Goal: Information Seeking & Learning: Learn about a topic

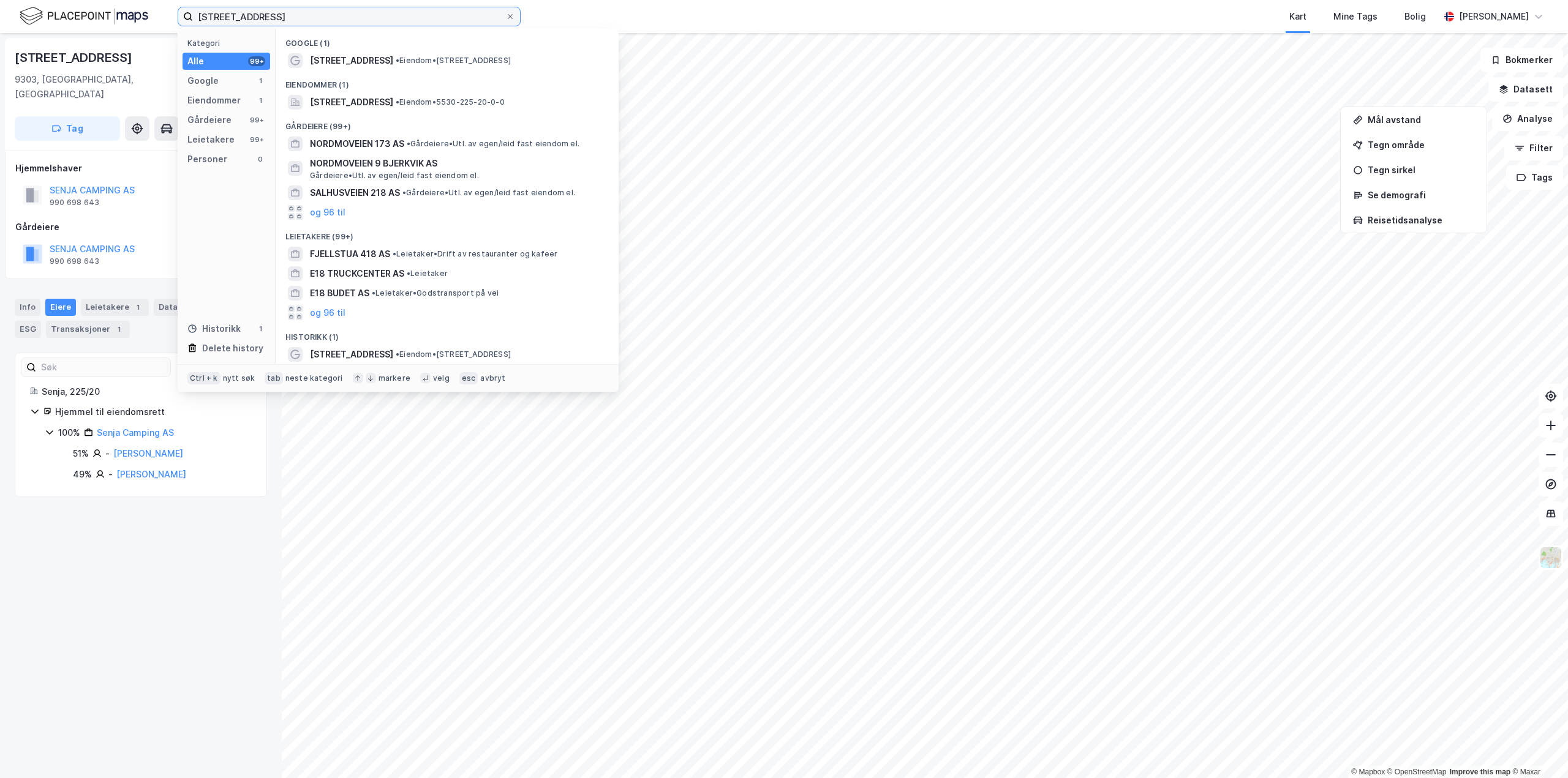
drag, startPoint x: 0, startPoint y: 0, endPoint x: 132, endPoint y: 19, distance: 133.4
click at [131, 16] on div "[STREET_ADDRESS] Kategori Alle 99+ Google 1 Eiendommer 1 Gårdeiere 99+ Leietake…" at bounding box center [784, 16] width 1568 height 33
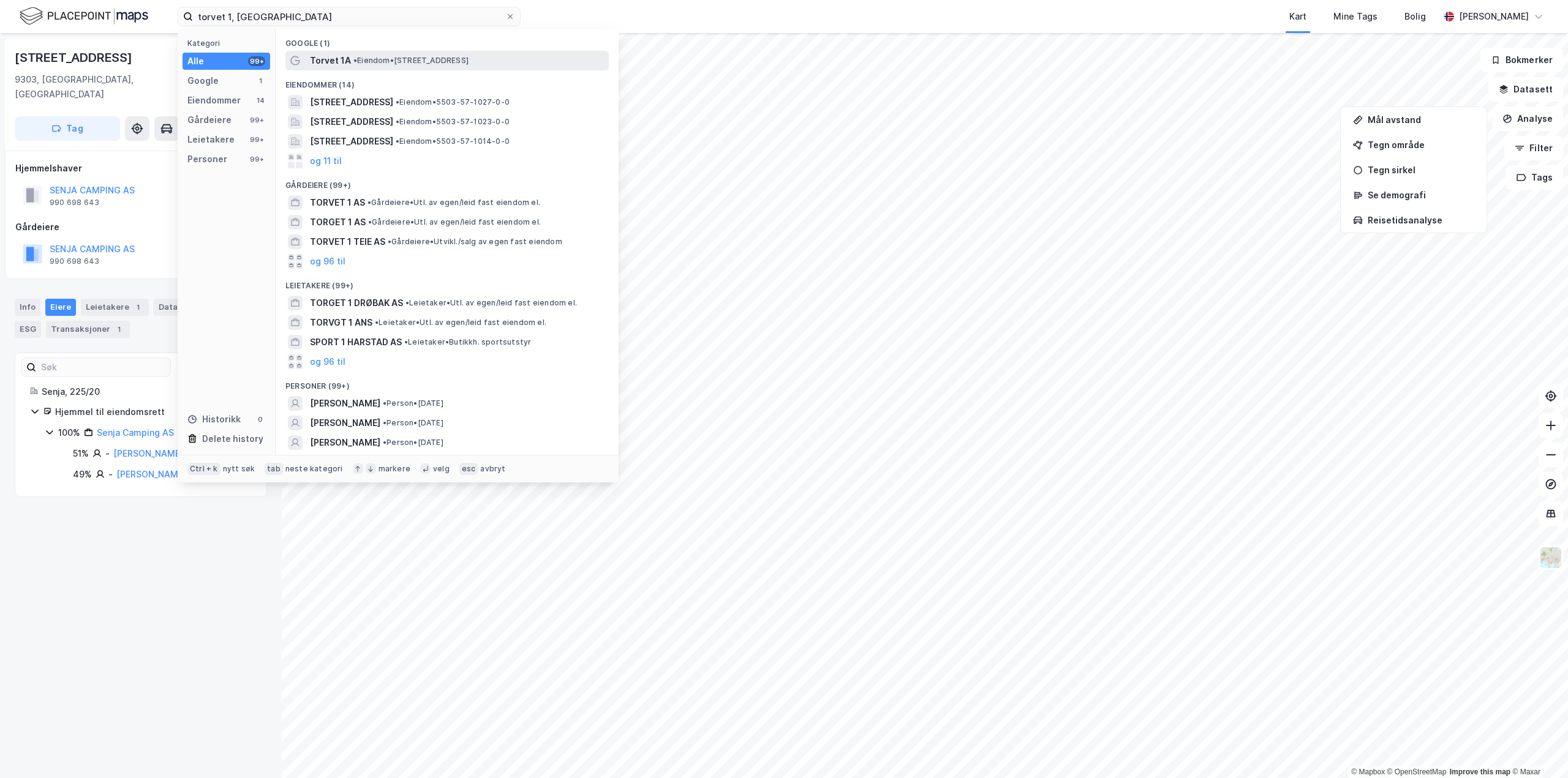
click at [334, 56] on span "Torvet 1A" at bounding box center [330, 60] width 41 height 15
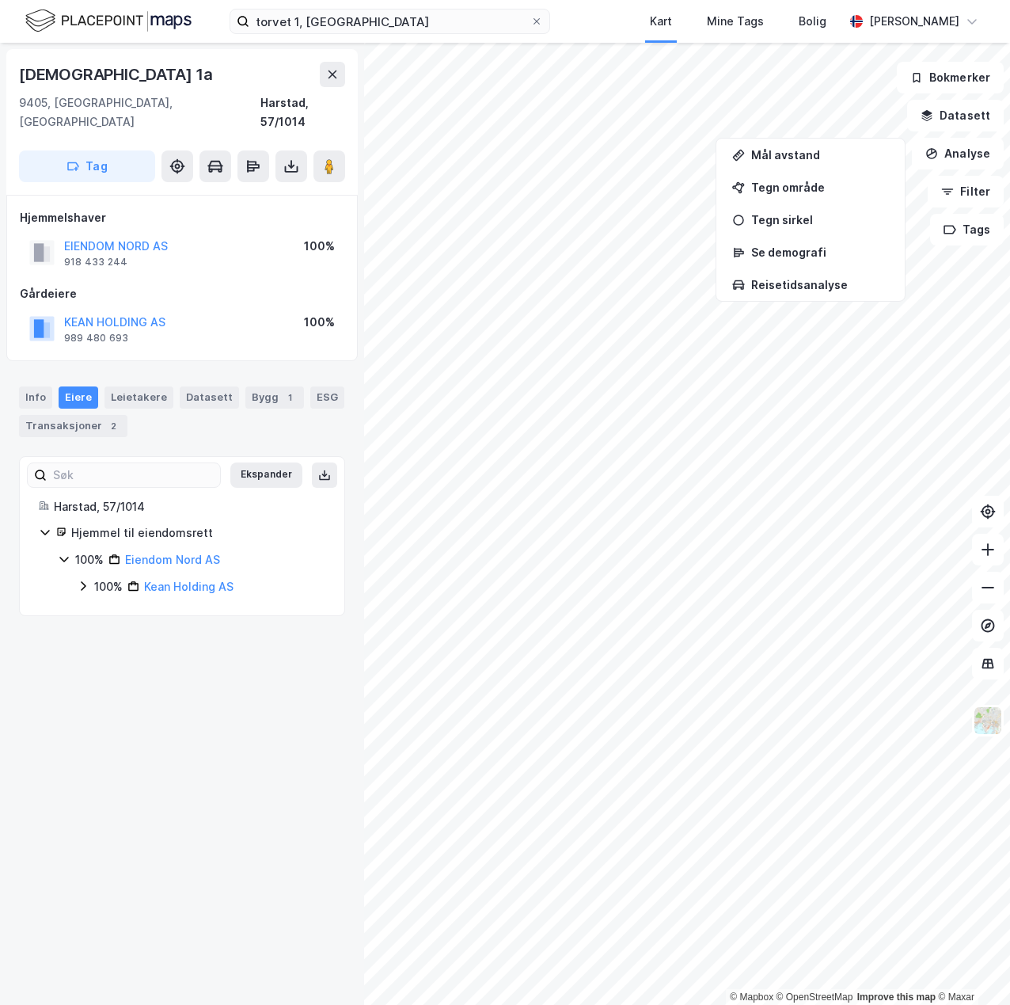
click at [44, 526] on icon at bounding box center [45, 532] width 13 height 13
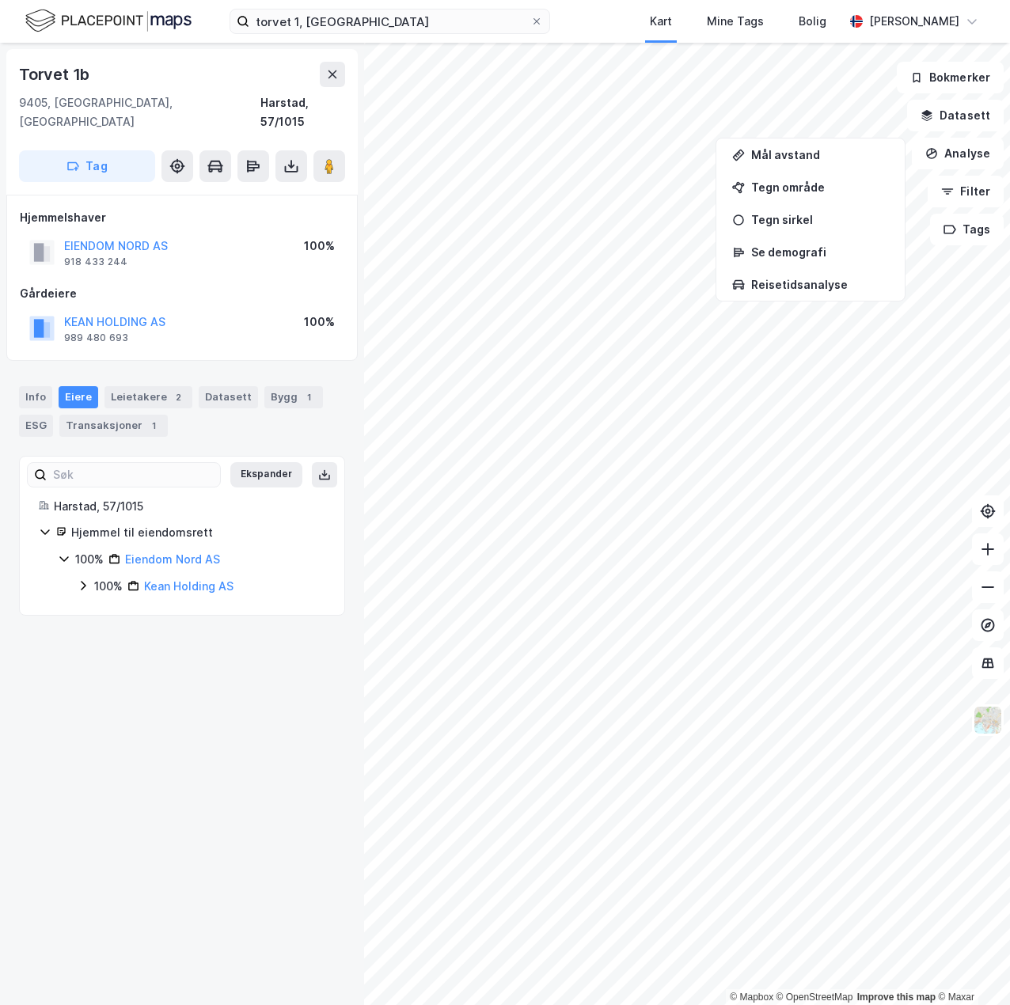
click at [81, 579] on icon at bounding box center [83, 585] width 13 height 13
click at [70, 550] on div "100% Eiendom Nord AS" at bounding box center [192, 559] width 268 height 19
click at [70, 553] on icon at bounding box center [64, 559] width 13 height 13
click at [294, 158] on icon at bounding box center [291, 166] width 16 height 16
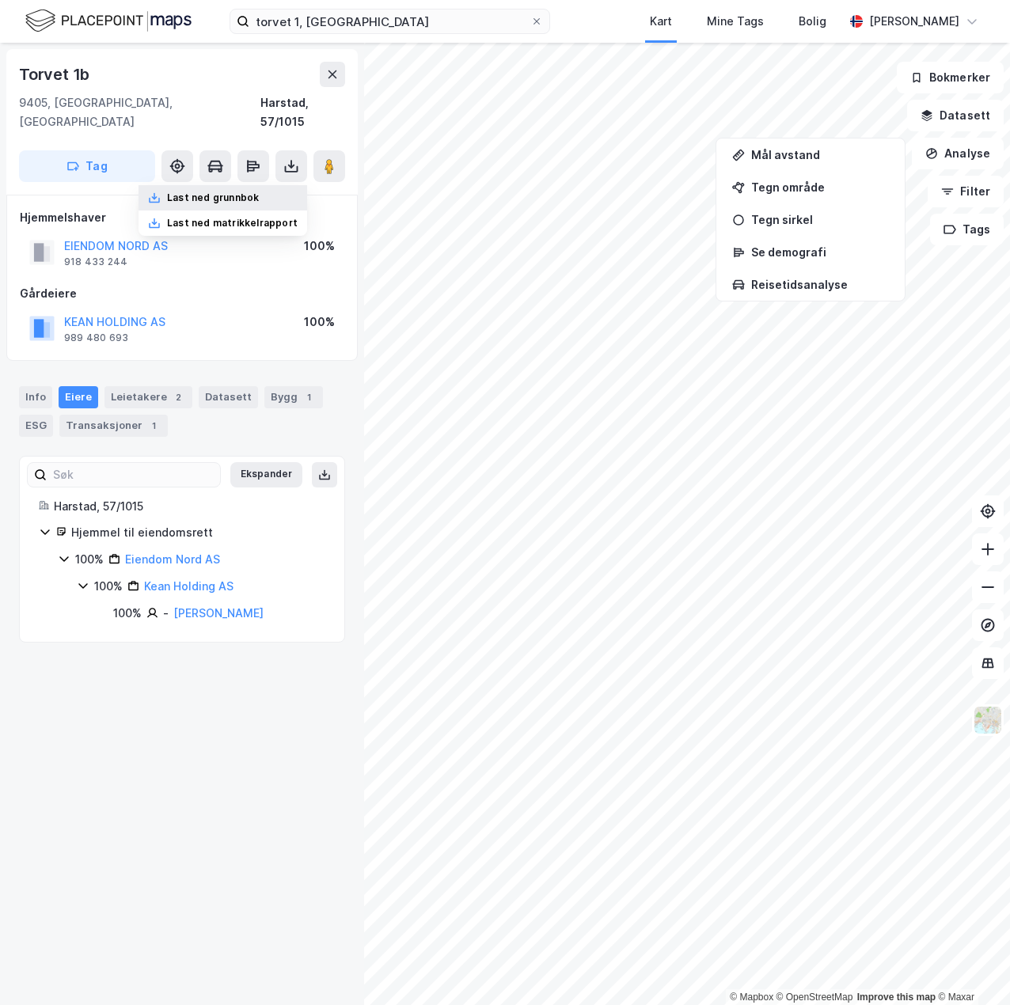
click at [276, 185] on div "Last ned grunnbok" at bounding box center [223, 197] width 169 height 25
click at [185, 553] on link "Eiendom Nord AS" at bounding box center [172, 559] width 95 height 13
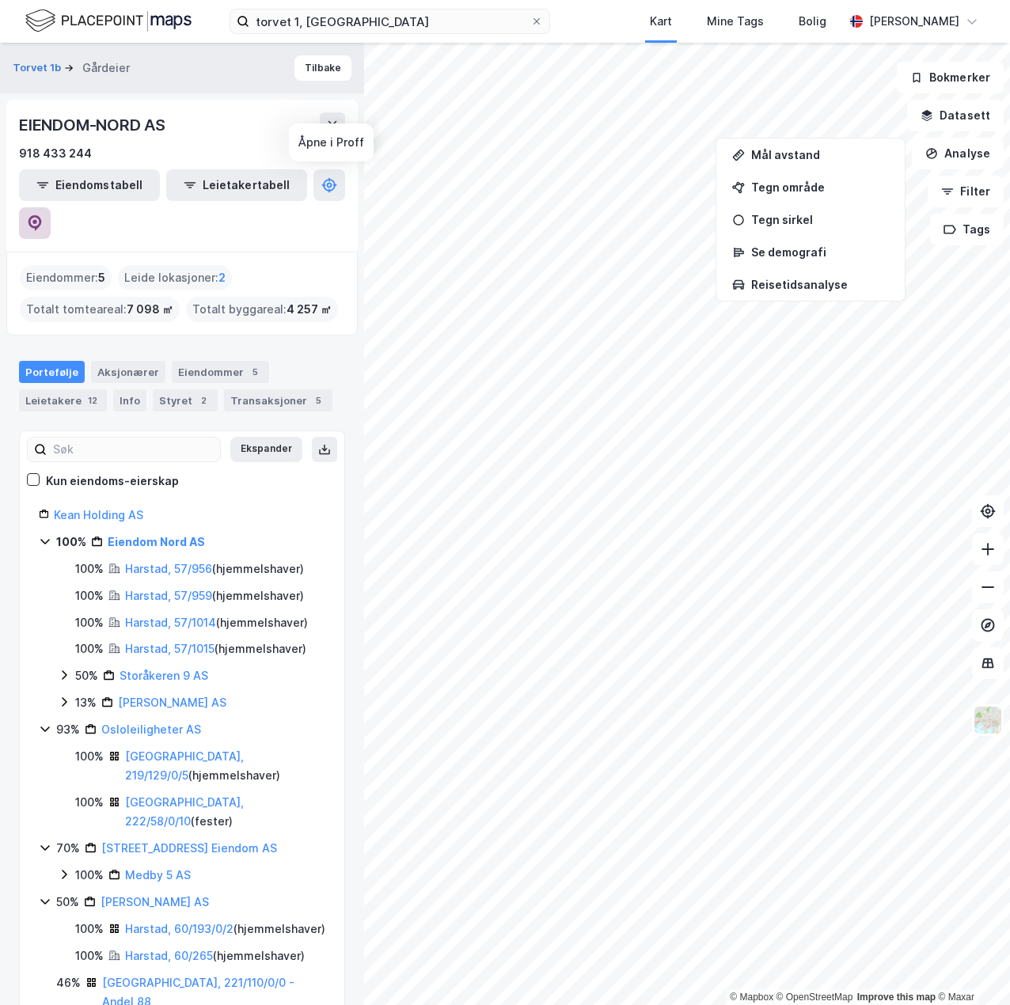
click at [43, 215] on icon at bounding box center [35, 223] width 16 height 16
click at [316, 74] on button "Tilbake" at bounding box center [322, 67] width 57 height 25
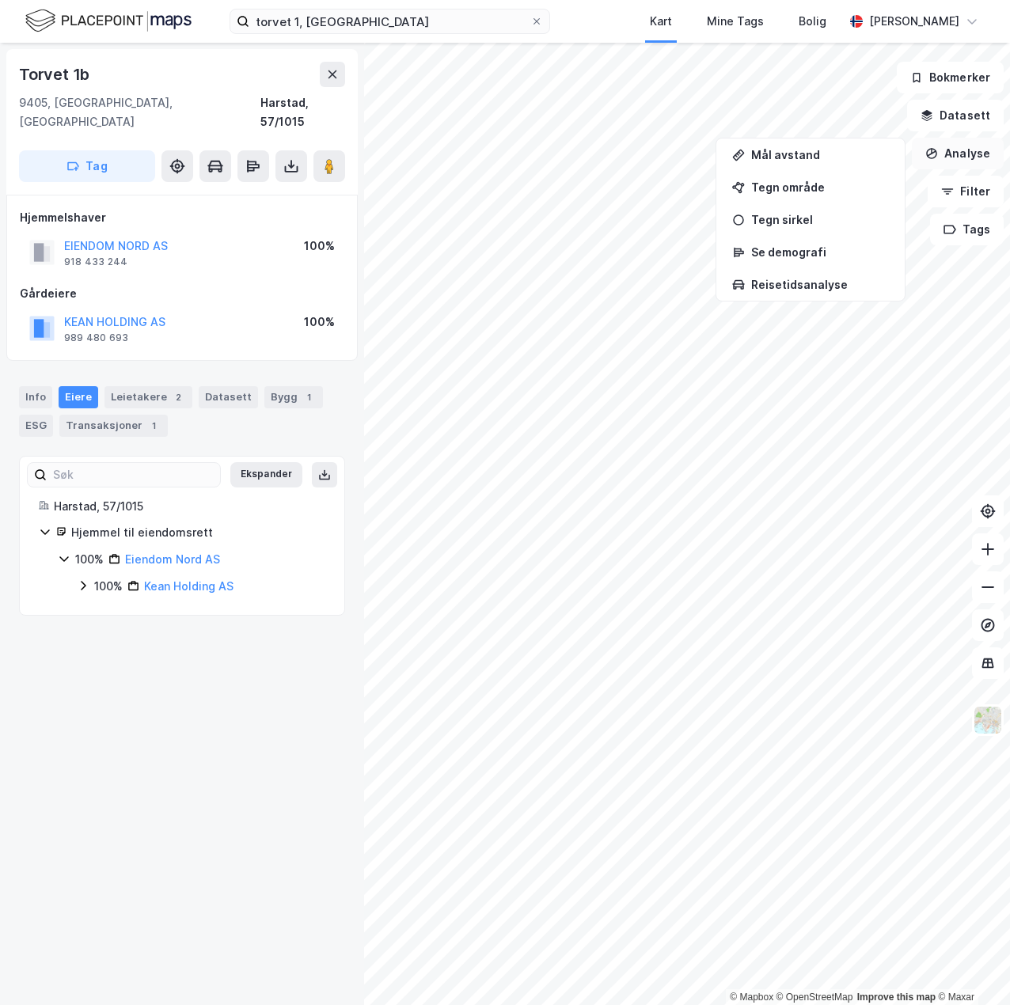
click at [946, 157] on button "Analyse" at bounding box center [958, 154] width 92 height 32
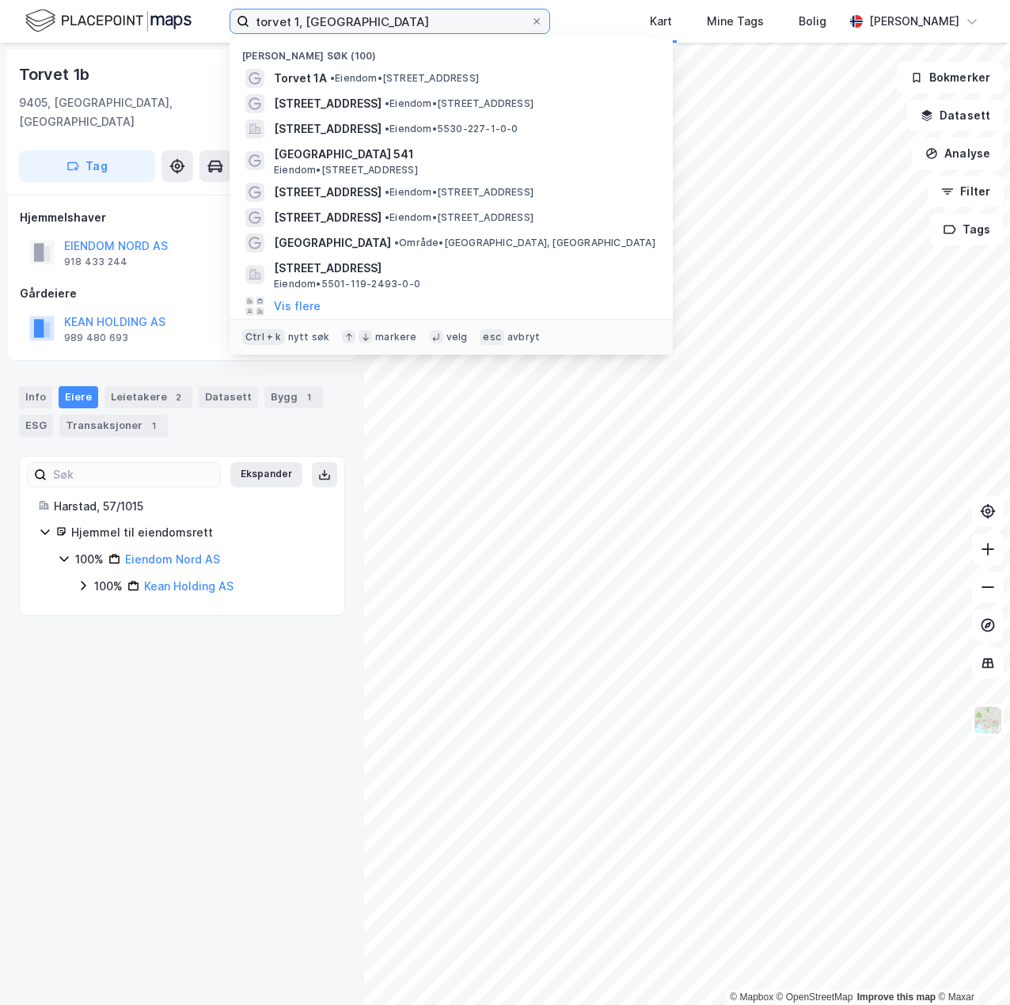
click at [362, 22] on input "torvet 1, [GEOGRAPHIC_DATA]" at bounding box center [389, 21] width 281 height 24
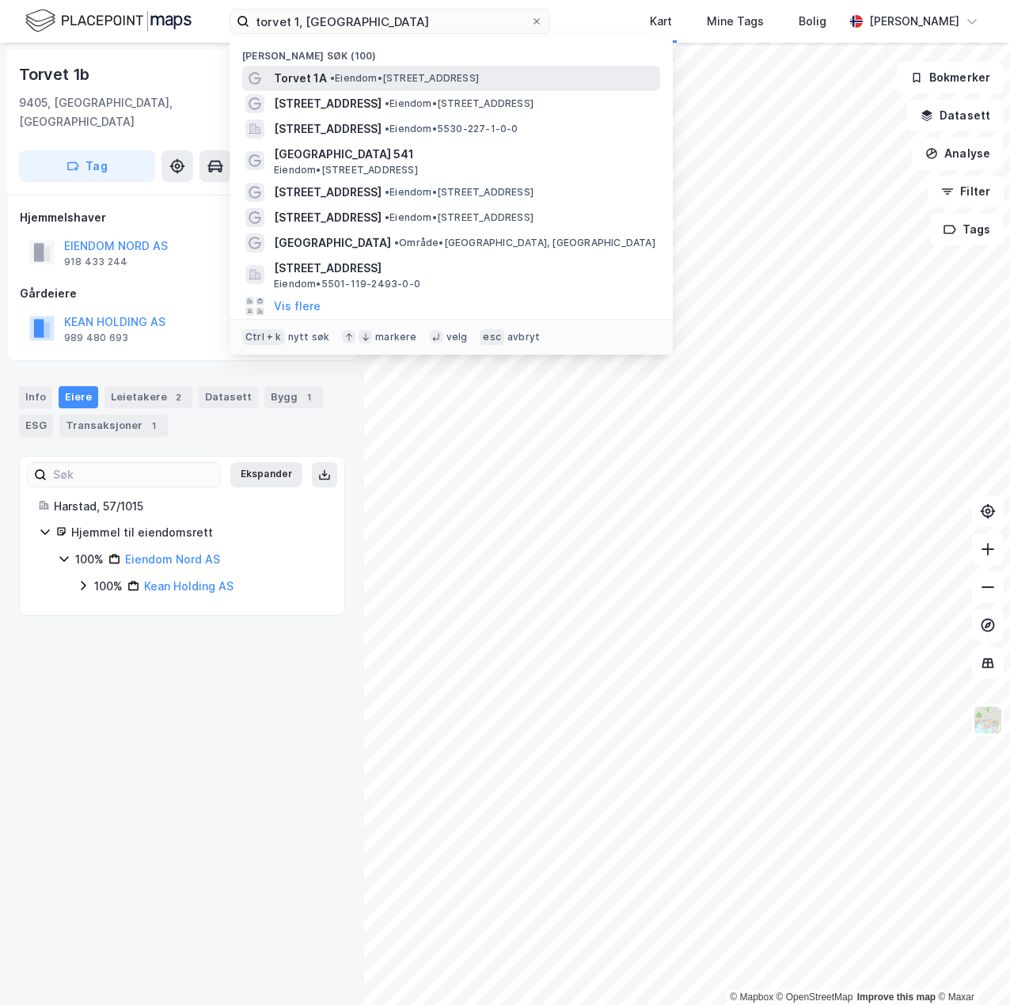
click at [349, 78] on span "• Eiendom • [STREET_ADDRESS]" at bounding box center [404, 78] width 149 height 13
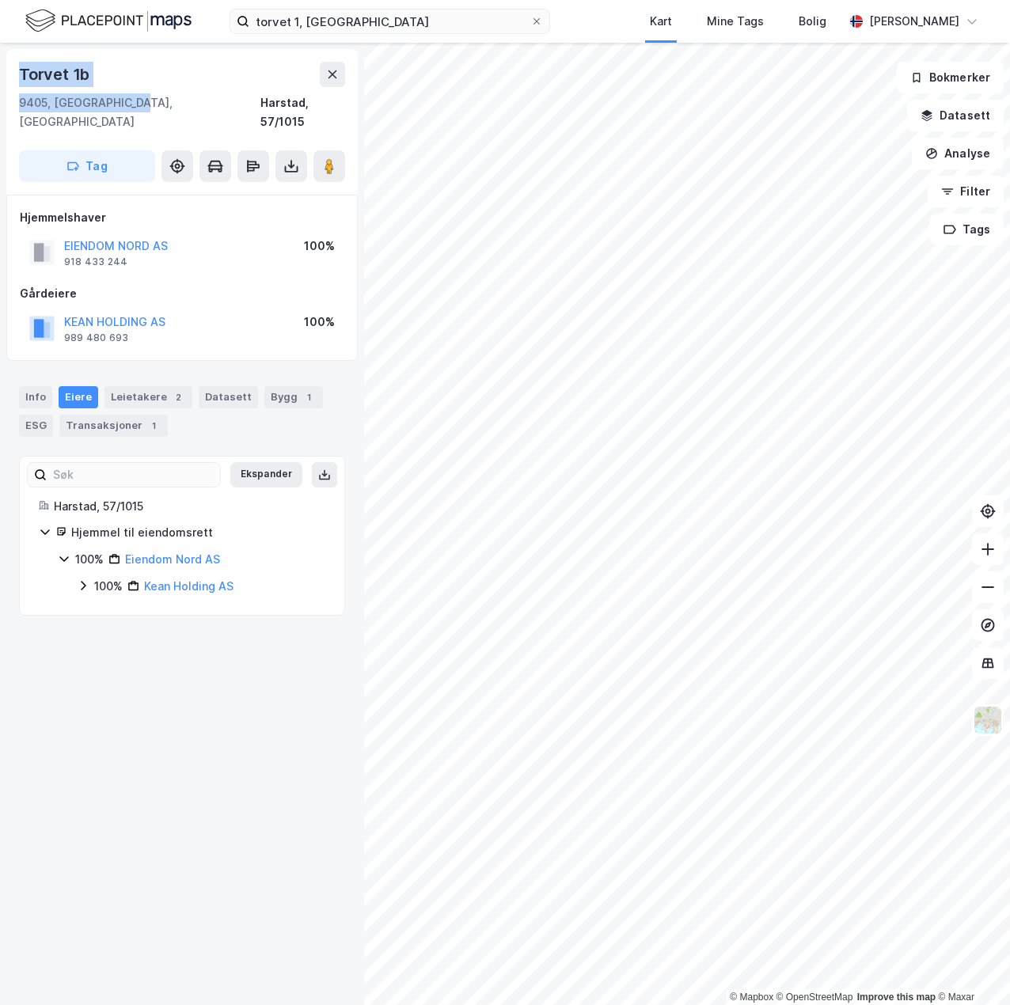
drag, startPoint x: 134, startPoint y: 101, endPoint x: 21, endPoint y: 71, distance: 116.9
click at [21, 71] on div "[STREET_ADDRESS], 57/1015" at bounding box center [182, 97] width 326 height 70
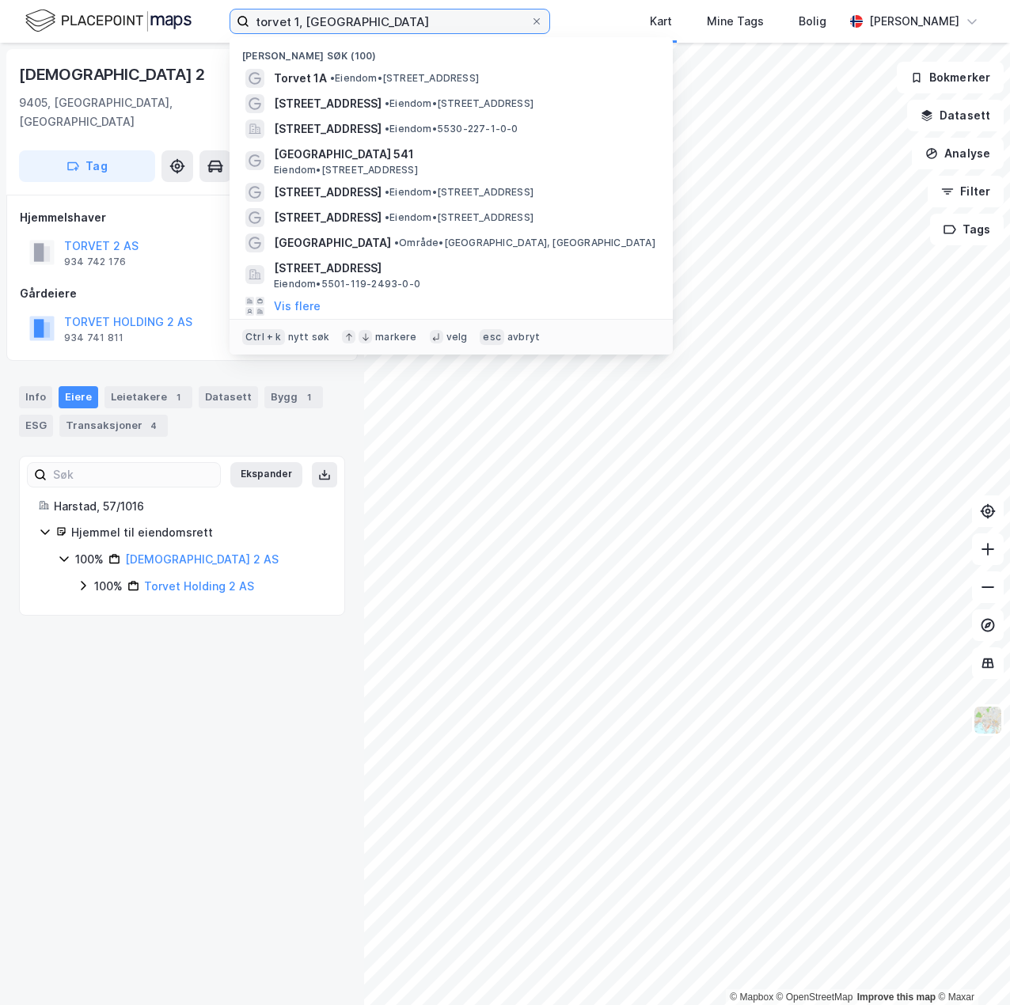
drag, startPoint x: 261, startPoint y: 22, endPoint x: 223, endPoint y: 28, distance: 38.5
click at [223, 28] on div "torvet 1, [PERSON_NAME] søk (100) Torvet 1A • Eiendom • [STREET_ADDRESS] • Eien…" at bounding box center [505, 21] width 1010 height 43
drag, startPoint x: 375, startPoint y: 13, endPoint x: 192, endPoint y: 32, distance: 183.8
click at [192, 32] on div "torvet 1, [PERSON_NAME] søk (100) Torvet 1A • Eiendom • [STREET_ADDRESS] • Eien…" at bounding box center [505, 21] width 1010 height 43
paste input "Djupadalskroken 61, 4046 Hafrsfjor"
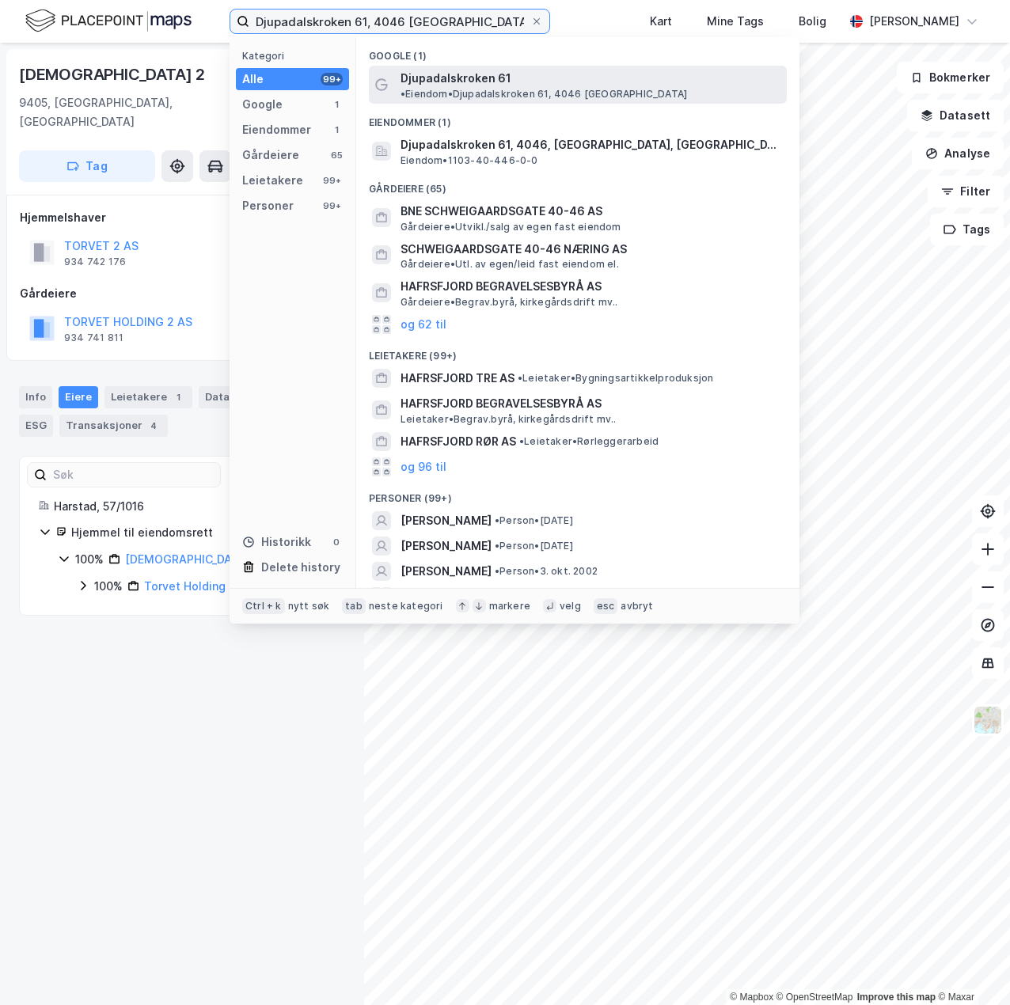
type input "Djupadalskroken 61, 4046 [GEOGRAPHIC_DATA]"
click at [470, 82] on span "Djupadalskroken 61" at bounding box center [456, 78] width 111 height 19
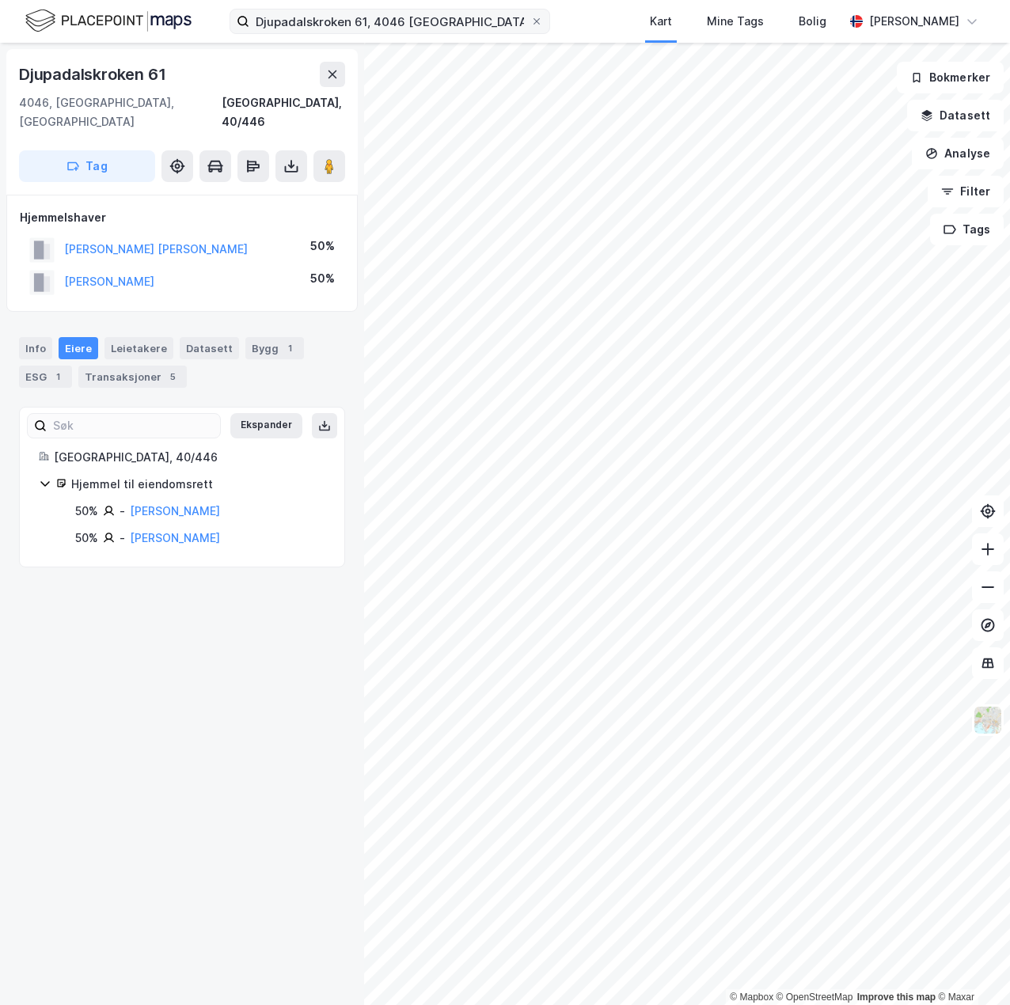
drag, startPoint x: 544, startPoint y: 20, endPoint x: 511, endPoint y: 17, distance: 33.4
click at [541, 19] on icon at bounding box center [536, 21] width 9 height 9
click at [530, 19] on input "Djupadalskroken 61, 4046 [GEOGRAPHIC_DATA]" at bounding box center [389, 21] width 281 height 24
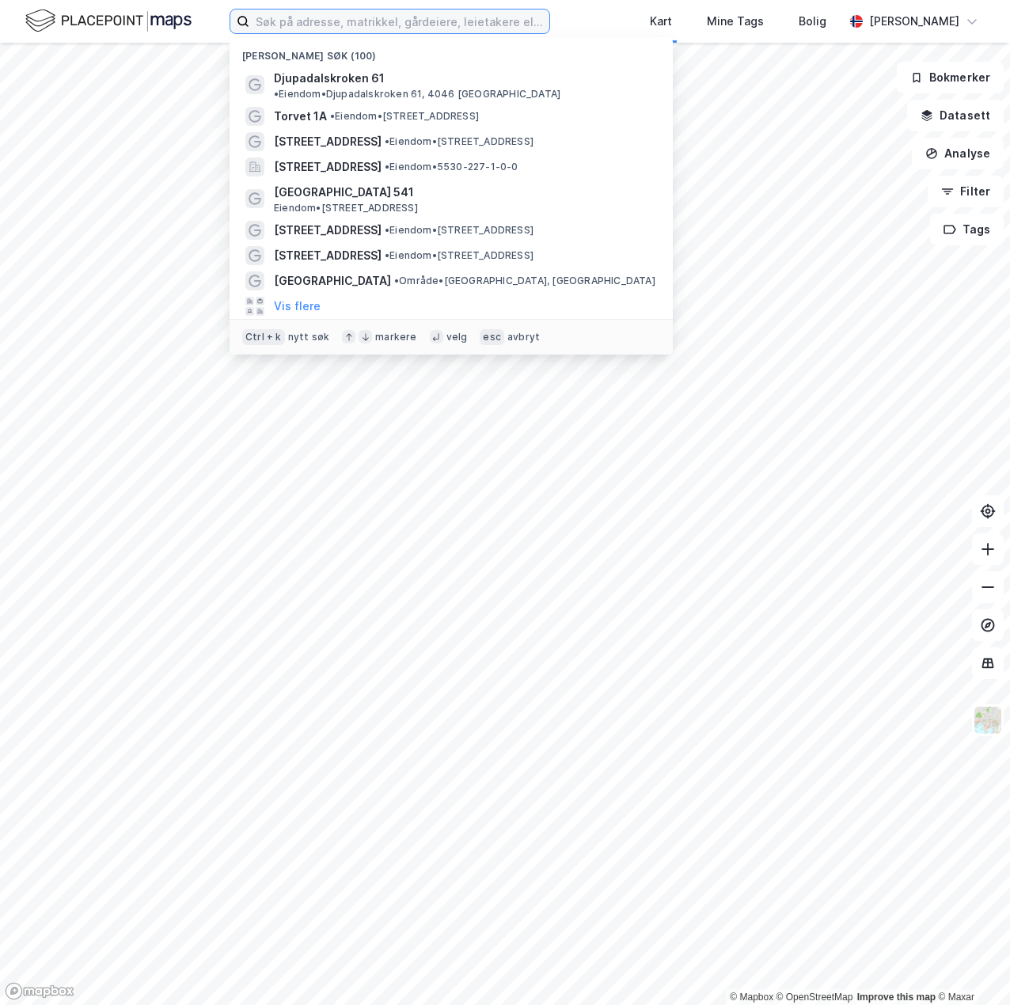
paste input "[STREET_ADDRESS]"
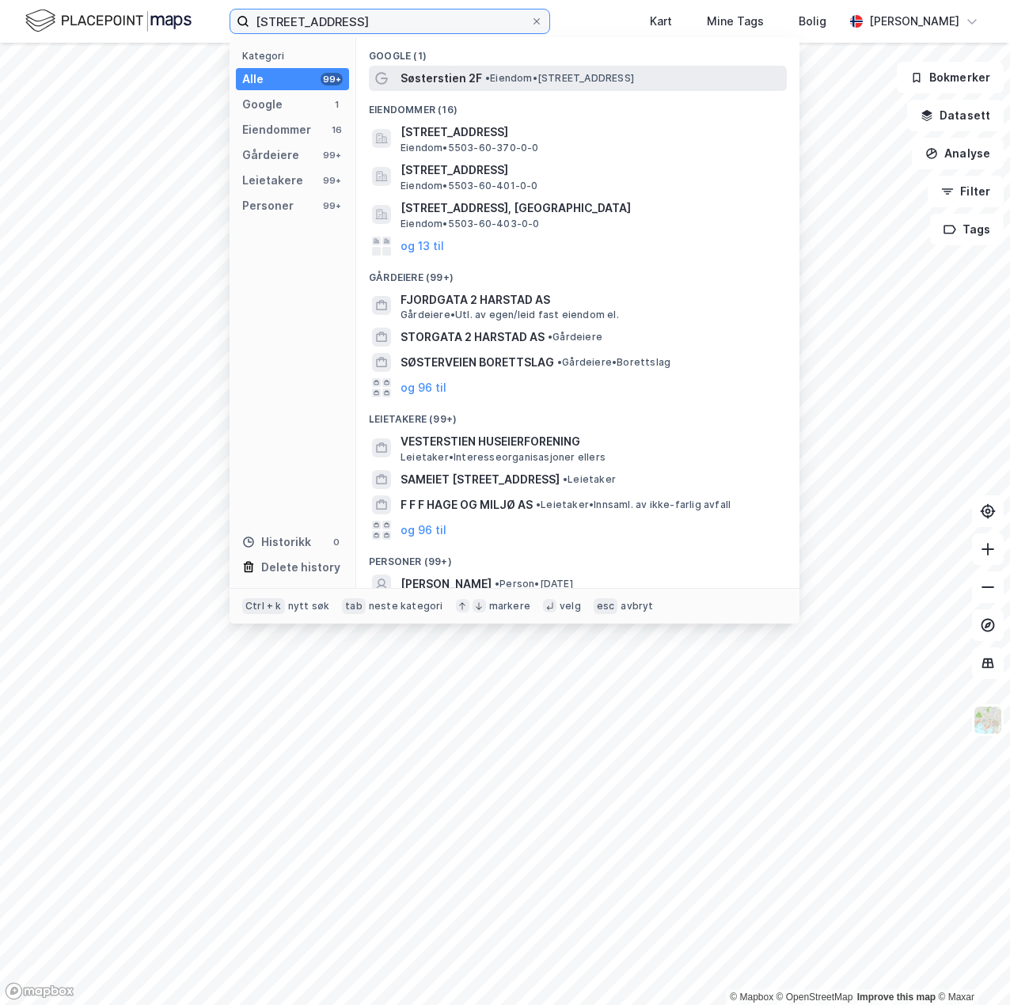
type input "[STREET_ADDRESS]"
click at [452, 74] on span "Søsterstien 2F" at bounding box center [442, 78] width 82 height 19
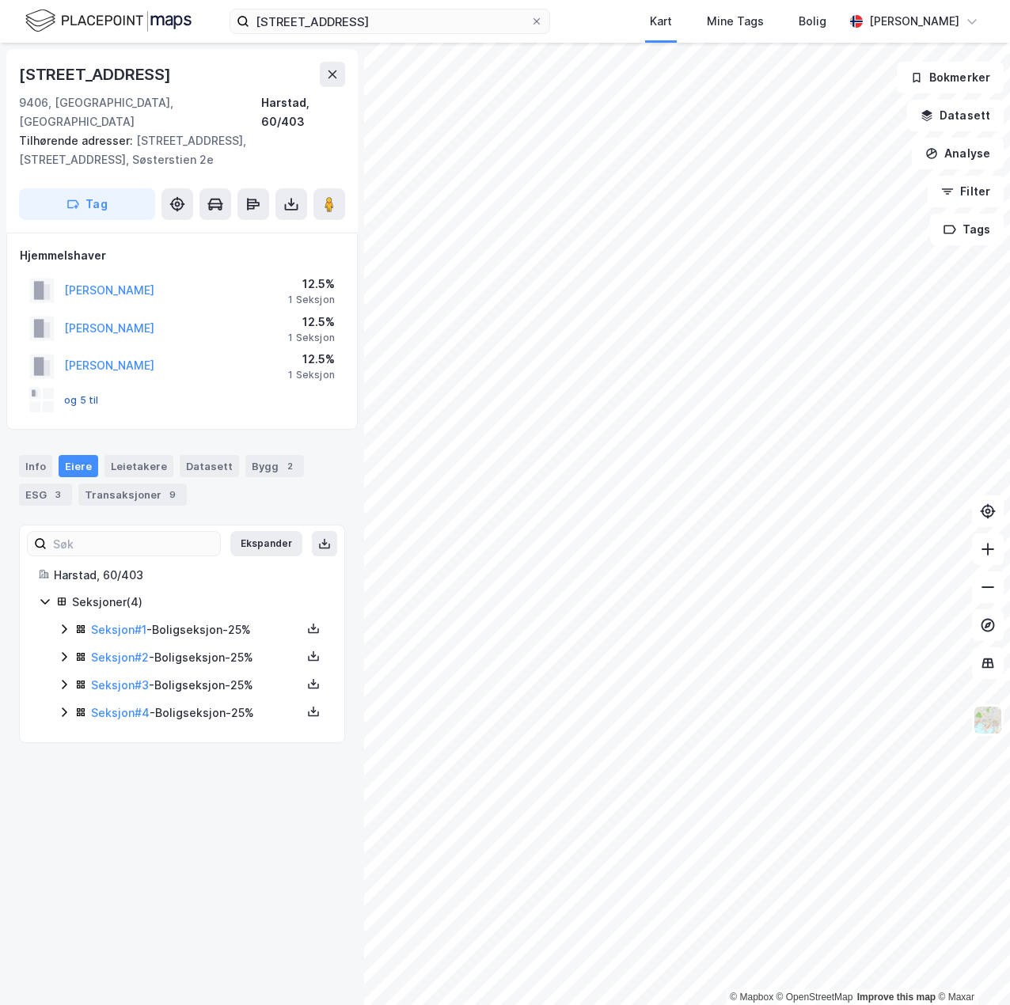
click at [0, 0] on button "og 5 til" at bounding box center [0, 0] width 0 height 0
click at [44, 595] on icon at bounding box center [45, 601] width 13 height 13
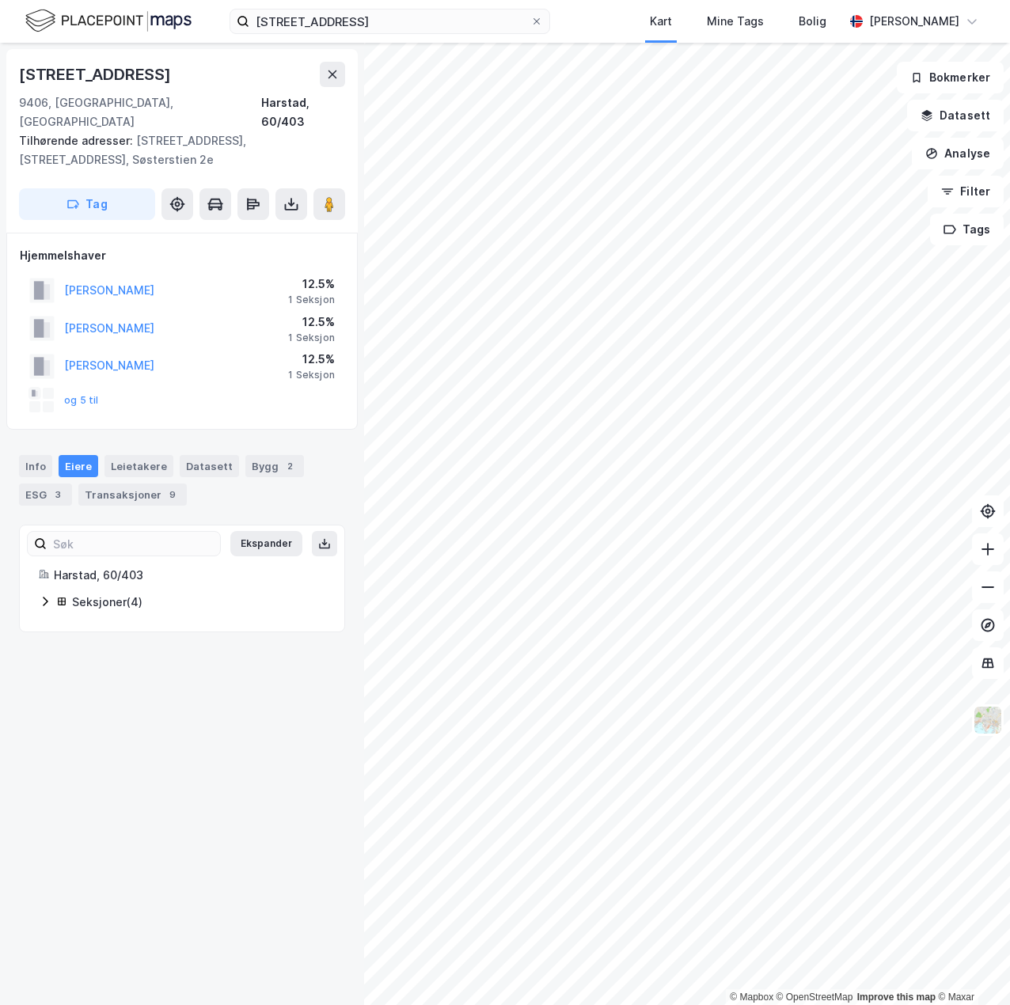
click at [42, 573] on div "Harstad, 60/403 Seksjoner ( 4 )" at bounding box center [182, 589] width 287 height 47
click at [44, 595] on icon at bounding box center [45, 601] width 13 height 13
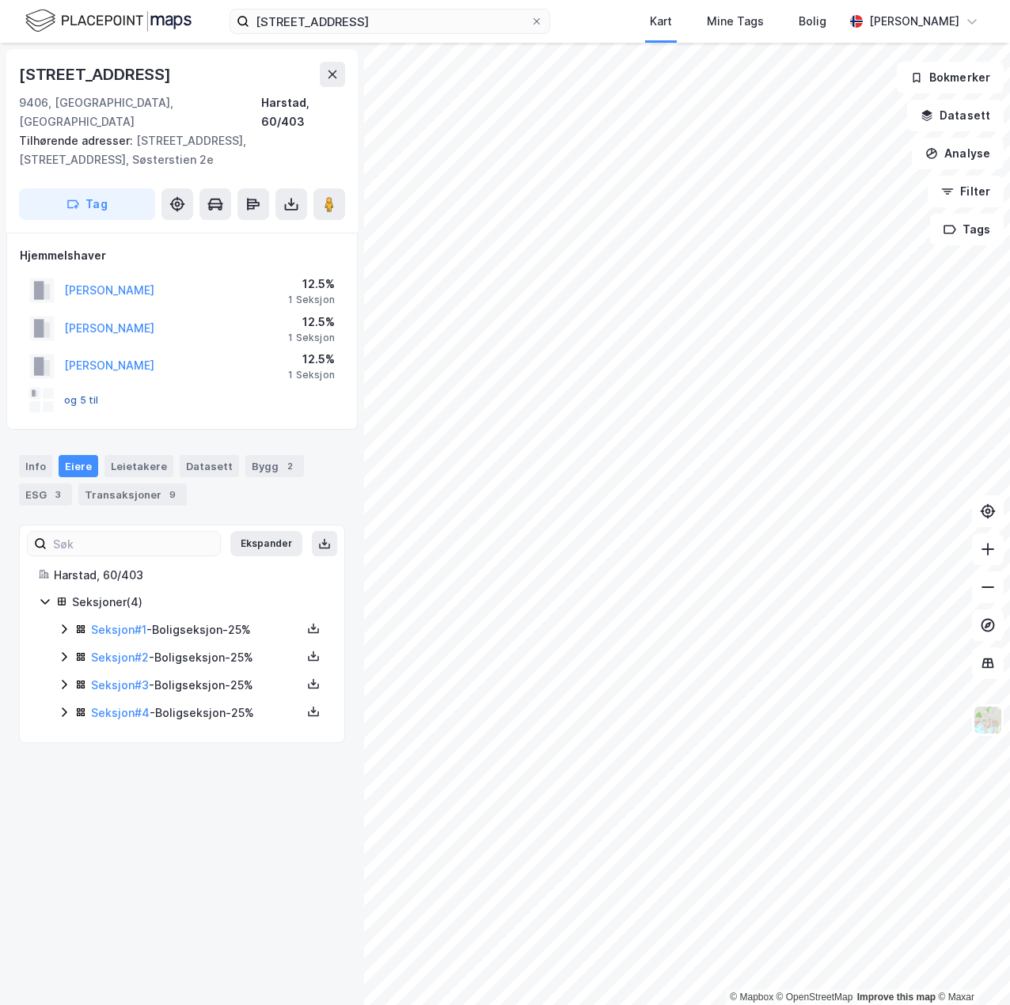
click at [0, 0] on button "og 5 til" at bounding box center [0, 0] width 0 height 0
click at [77, 388] on div "og 5 til" at bounding box center [64, 400] width 70 height 25
click at [0, 0] on button "og 5 til" at bounding box center [0, 0] width 0 height 0
click at [63, 623] on icon at bounding box center [64, 629] width 13 height 13
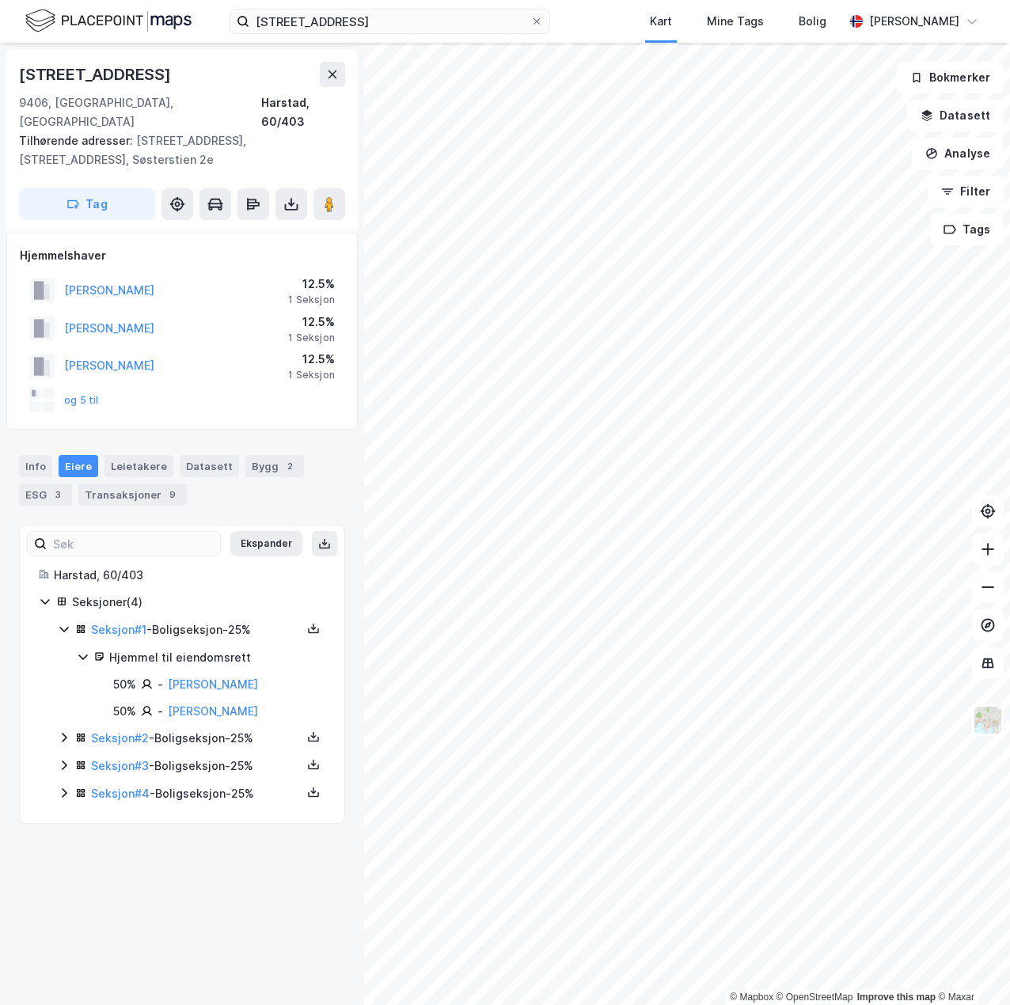
click at [66, 731] on icon at bounding box center [64, 737] width 13 height 13
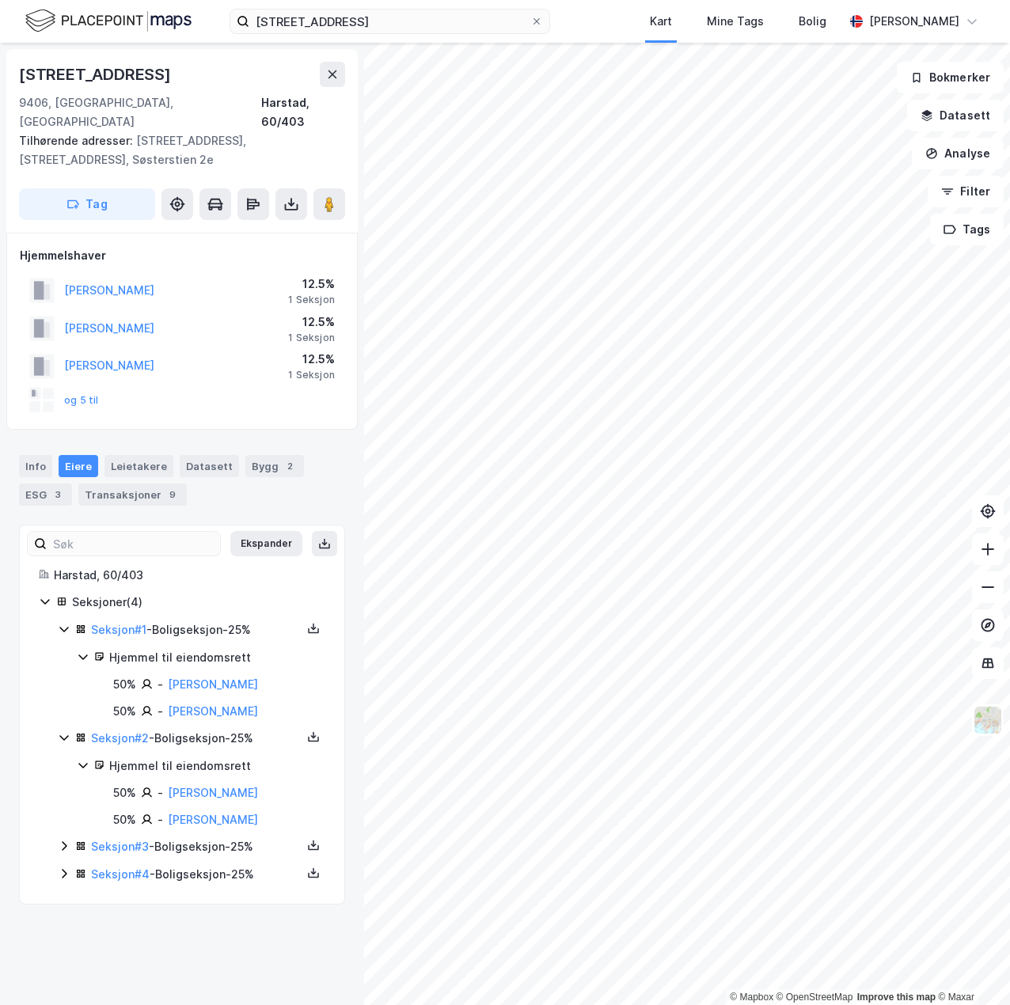
click at [66, 840] on icon at bounding box center [64, 846] width 13 height 13
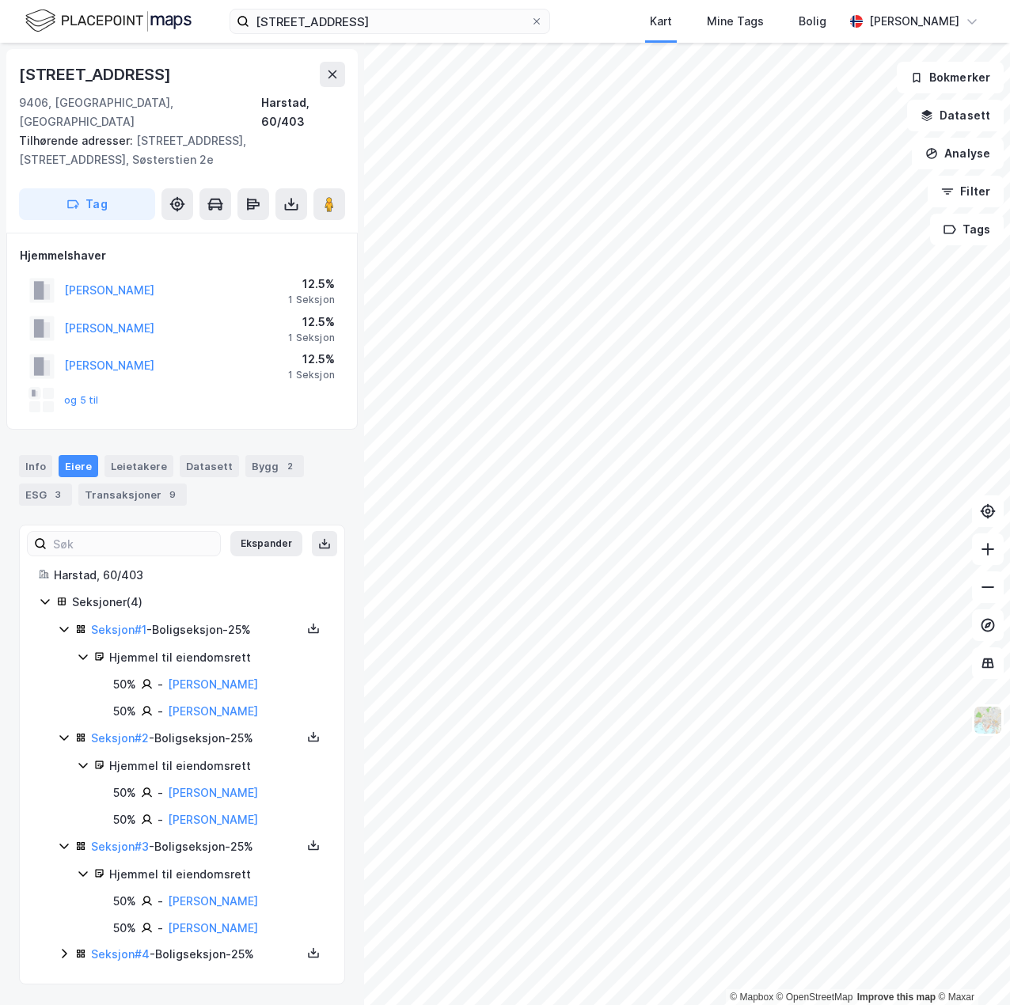
click at [63, 948] on icon at bounding box center [64, 954] width 13 height 13
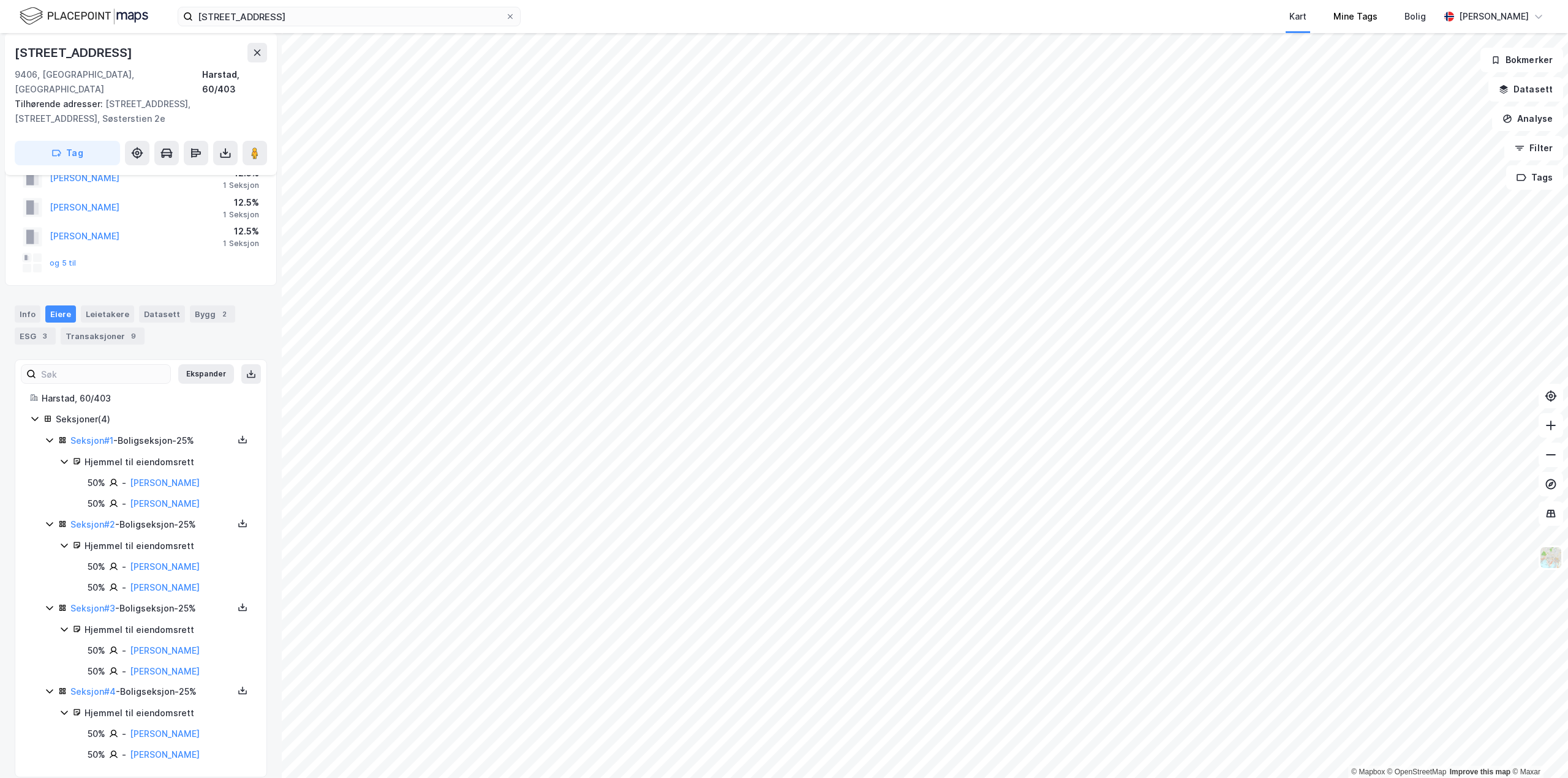
scroll to position [46, 0]
